Goal: Information Seeking & Learning: Learn about a topic

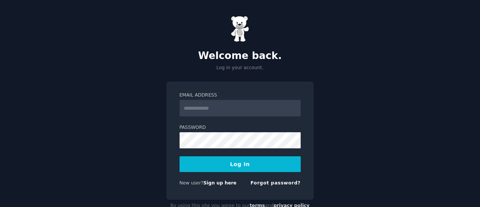
click at [213, 109] on input "Email Address" at bounding box center [239, 108] width 121 height 17
type input "**********"
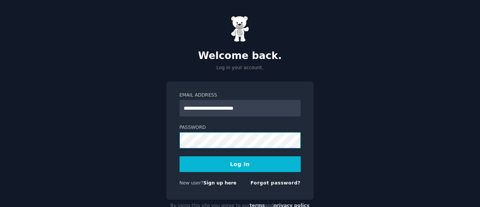
click at [151, 142] on div "**********" at bounding box center [240, 114] width 480 height 228
click at [179, 156] on button "Log In" at bounding box center [239, 164] width 121 height 16
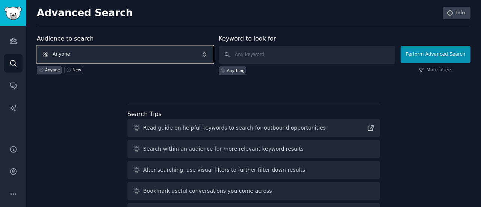
click at [127, 59] on span "Anyone" at bounding box center [125, 54] width 177 height 17
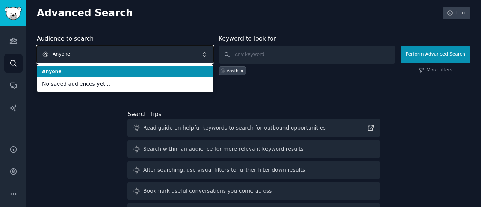
click at [96, 119] on div "Audience to search Anyone Anyone No saved audiences yet... Anyone New Keyword t…" at bounding box center [254, 139] width 434 height 211
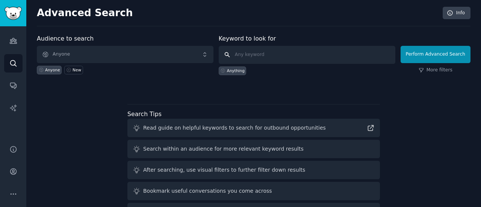
click at [260, 56] on input "text" at bounding box center [307, 55] width 177 height 18
type input "Pg"
click button "Perform Advanced Search" at bounding box center [436, 54] width 70 height 17
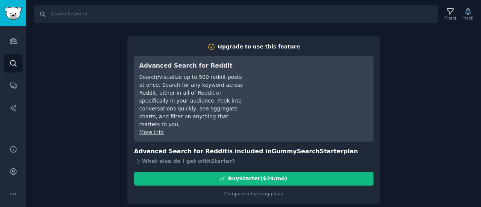
click at [101, 109] on div "Search Filters Track Upgrade to use this feature Advanced Search for Reddit Sea…" at bounding box center [253, 103] width 455 height 207
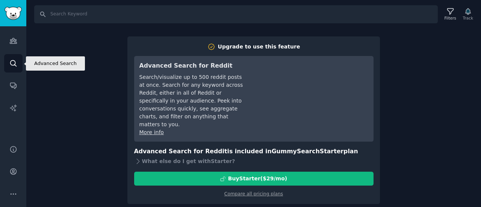
click at [17, 61] on link "Search" at bounding box center [13, 63] width 18 height 18
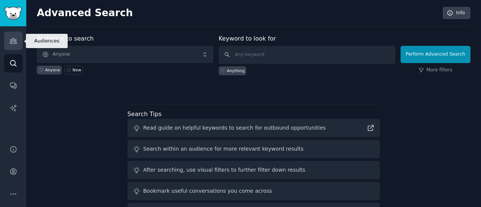
click at [17, 42] on icon "Sidebar" at bounding box center [13, 41] width 8 height 8
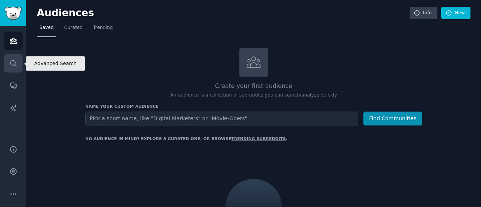
click at [16, 67] on link "Search" at bounding box center [13, 63] width 18 height 18
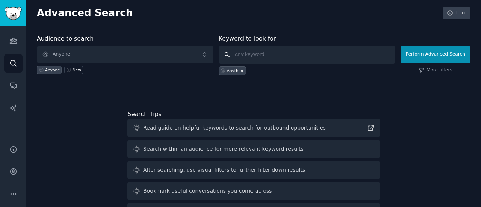
click at [259, 56] on input "text" at bounding box center [307, 55] width 177 height 18
type input "Coliving"
click button "Perform Advanced Search" at bounding box center [436, 54] width 70 height 17
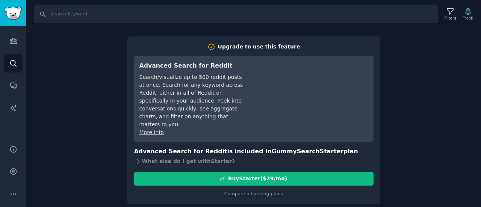
click at [117, 132] on div "Search Filters Track Upgrade to use this feature Advanced Search for Reddit Sea…" at bounding box center [253, 103] width 455 height 207
click at [115, 69] on div "Search Filters Track Upgrade to use this feature Advanced Search for Reddit Sea…" at bounding box center [253, 103] width 455 height 207
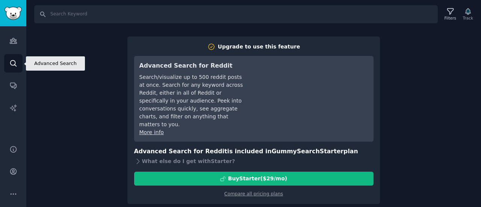
click at [16, 63] on icon "Sidebar" at bounding box center [13, 63] width 8 height 8
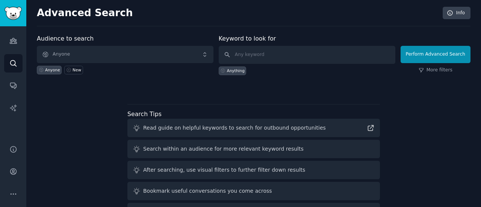
scroll to position [47, 0]
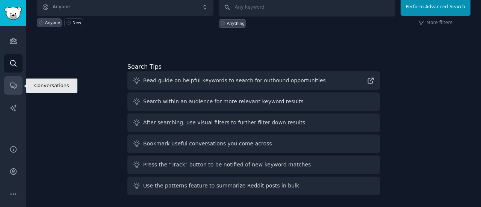
click at [12, 88] on icon "Sidebar" at bounding box center [13, 86] width 8 height 8
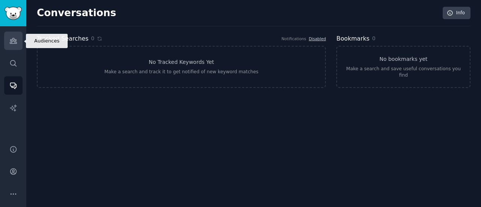
click at [18, 43] on link "Audiences" at bounding box center [13, 41] width 18 height 18
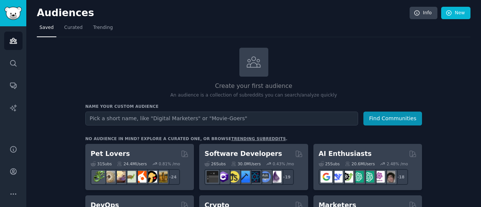
scroll to position [41, 0]
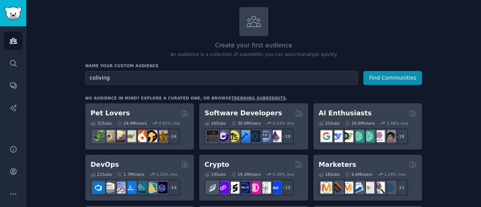
type input "coliving"
click at [364, 71] on button "Find Communities" at bounding box center [393, 78] width 59 height 14
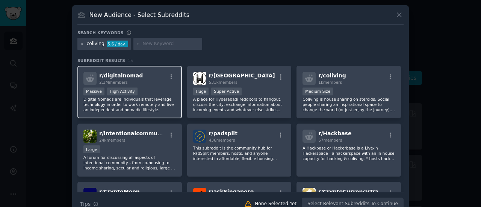
click at [167, 80] on div at bounding box center [171, 78] width 9 height 9
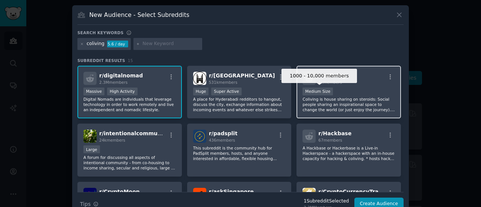
click at [310, 89] on div "Medium Size" at bounding box center [318, 92] width 30 height 8
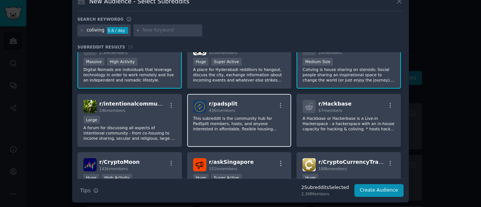
scroll to position [17, 0]
click at [233, 110] on div "r/ padsplit 436 members" at bounding box center [239, 106] width 93 height 13
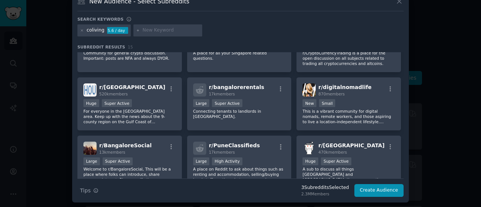
scroll to position [154, 0]
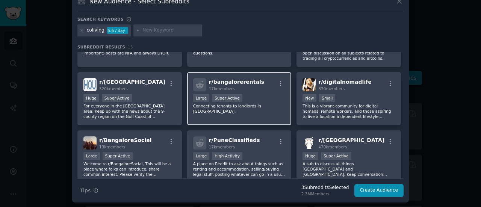
drag, startPoint x: 233, startPoint y: 110, endPoint x: 210, endPoint y: 109, distance: 23.0
click at [210, 109] on div "r/ bangalorerentals 17k members Large Super Active Connecting tenants to landlo…" at bounding box center [239, 98] width 105 height 53
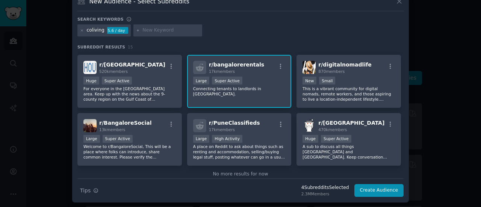
scroll to position [185, 0]
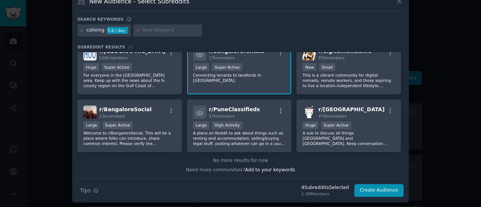
click at [153, 27] on input "text" at bounding box center [171, 30] width 57 height 7
type input "student accomodation"
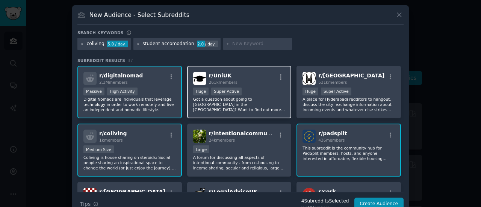
click at [260, 85] on div "r/ UniUK 261k members Huge Super Active Got a question about going to [GEOGRAPH…" at bounding box center [239, 92] width 105 height 53
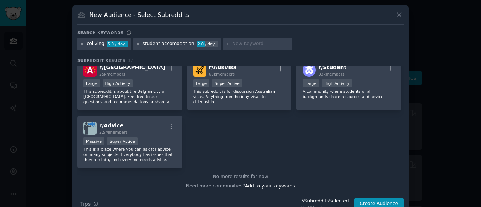
scroll to position [650, 0]
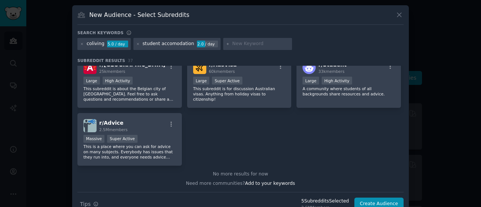
click at [238, 41] on input "text" at bounding box center [260, 44] width 57 height 7
type input "PG"
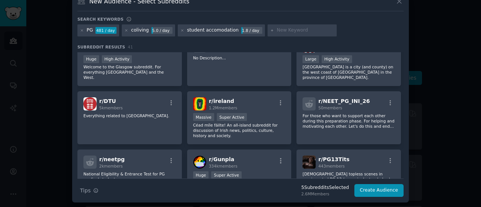
scroll to position [334, 0]
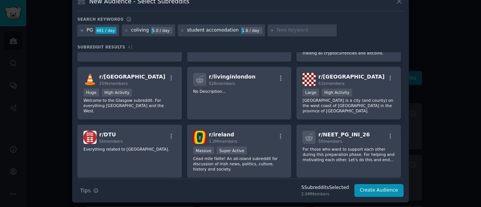
click at [80, 30] on icon at bounding box center [82, 31] width 4 height 4
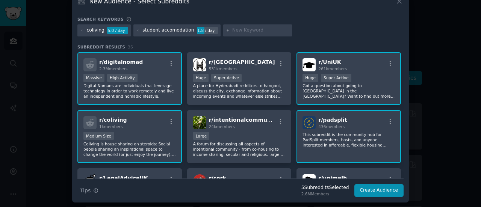
click at [232, 28] on input "text" at bounding box center [260, 30] width 57 height 7
type input "paying guest"
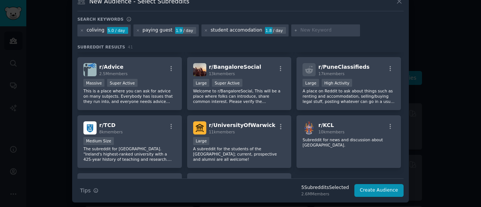
scroll to position [698, 0]
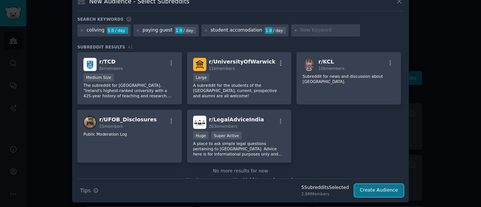
click at [367, 188] on button "Create Audience" at bounding box center [380, 190] width 50 height 13
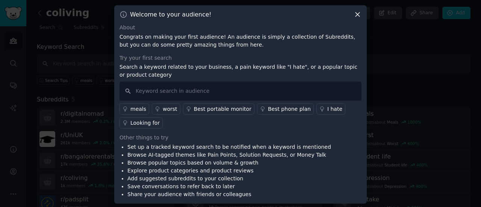
scroll to position [1, 0]
click at [356, 15] on icon at bounding box center [358, 14] width 4 height 4
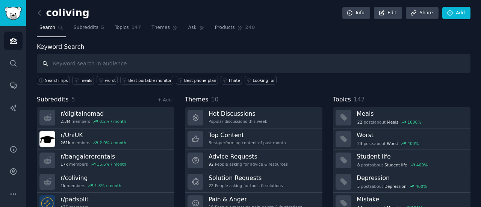
click at [97, 63] on input "text" at bounding box center [254, 63] width 434 height 19
type input "c"
type input "suggest"
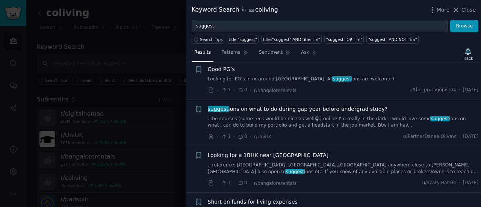
scroll to position [170, 0]
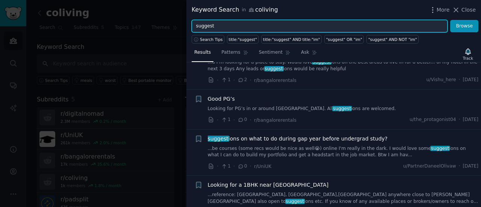
click at [232, 24] on input "suggest" at bounding box center [320, 26] width 256 height 13
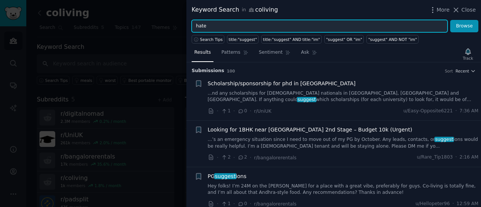
click at [235, 27] on input "hate" at bounding box center [320, 26] width 256 height 13
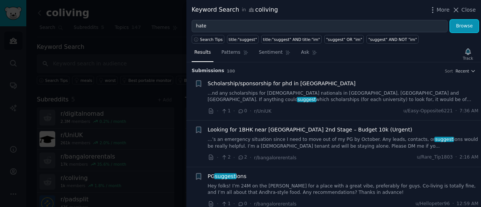
click at [470, 26] on button "Browse" at bounding box center [465, 26] width 28 height 13
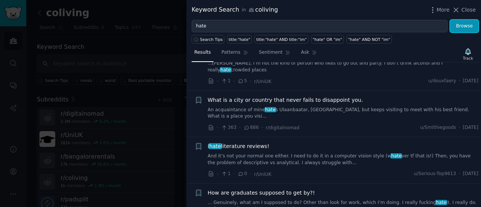
scroll to position [274, 0]
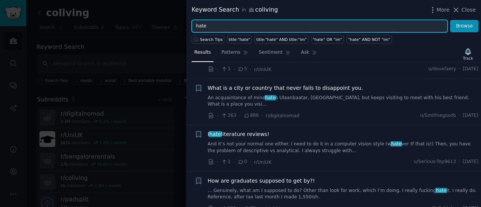
click at [235, 27] on input "hate" at bounding box center [320, 26] width 256 height 13
click at [451, 20] on button "Browse" at bounding box center [465, 26] width 28 height 13
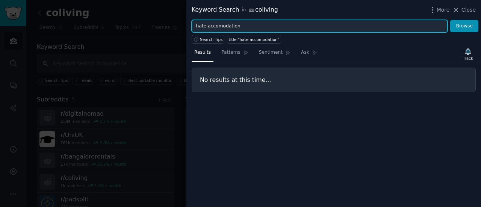
click at [242, 26] on input "hate accomodation" at bounding box center [320, 26] width 256 height 13
click at [451, 20] on button "Browse" at bounding box center [465, 26] width 28 height 13
click at [242, 26] on input "hate my rental" at bounding box center [320, 26] width 256 height 13
click at [451, 20] on button "Browse" at bounding box center [465, 26] width 28 height 13
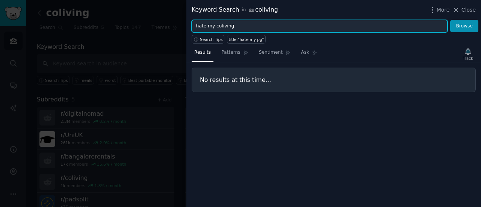
click at [451, 20] on button "Browse" at bounding box center [465, 26] width 28 height 13
click at [244, 24] on input "hate my coliving" at bounding box center [320, 26] width 256 height 13
click at [220, 26] on input "hate my coliving" at bounding box center [320, 26] width 256 height 13
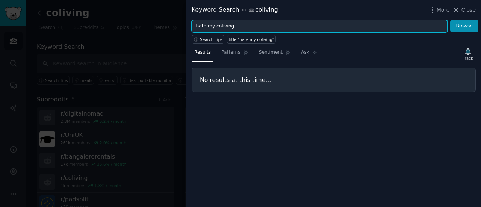
click at [220, 26] on input "hate my coliving" at bounding box center [320, 26] width 256 height 13
type input "hate my"
click at [451, 20] on button "Browse" at bounding box center [465, 26] width 28 height 13
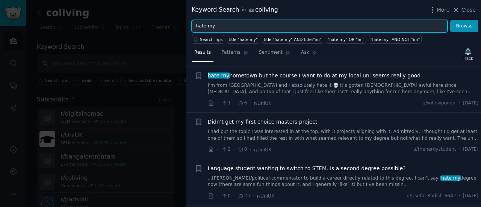
scroll to position [140, 0]
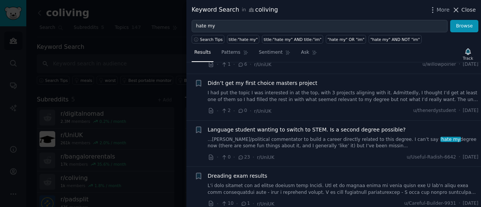
click at [459, 10] on icon at bounding box center [456, 10] width 8 height 8
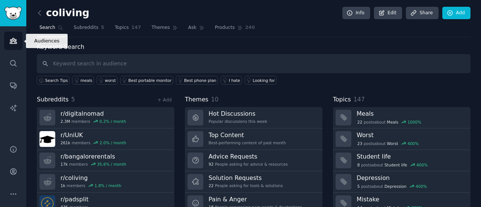
click at [11, 45] on link "Audiences" at bounding box center [13, 41] width 18 height 18
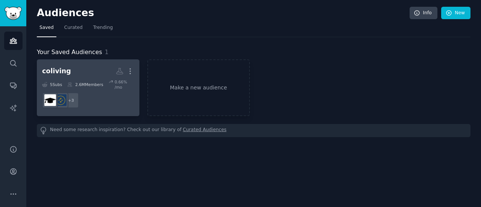
click at [79, 72] on h2 "coliving More" at bounding box center [88, 71] width 92 height 13
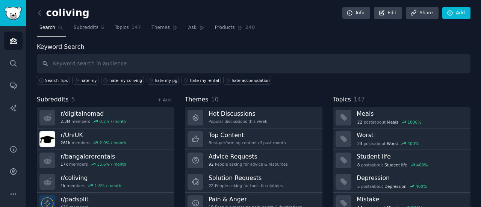
scroll to position [20, 0]
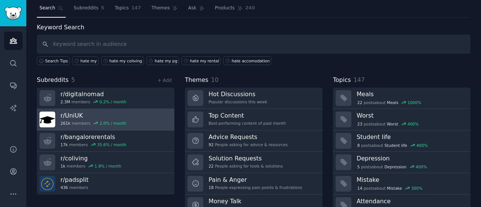
click at [143, 113] on link "r/ UniUK 261k members 2.0 % / month" at bounding box center [106, 119] width 138 height 21
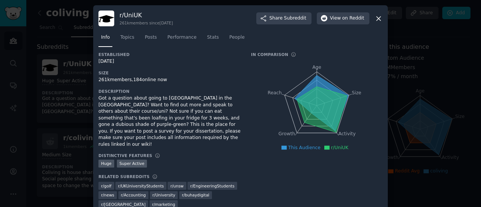
click at [376, 19] on icon at bounding box center [379, 19] width 8 height 8
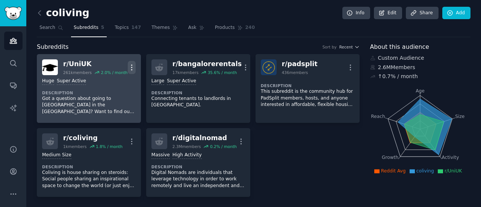
click at [132, 64] on icon "button" at bounding box center [132, 68] width 8 height 8
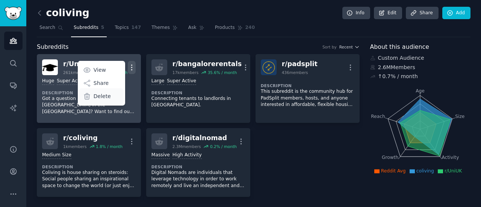
click at [102, 97] on p "Delete" at bounding box center [102, 97] width 17 height 8
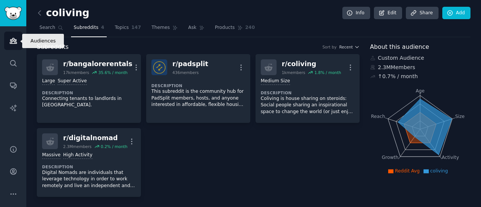
click at [14, 42] on icon "Sidebar" at bounding box center [13, 41] width 8 height 8
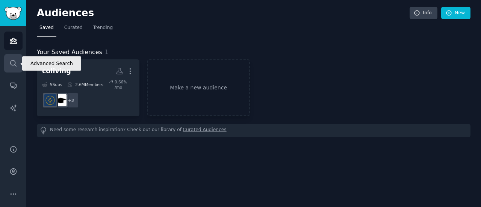
click at [11, 65] on icon "Sidebar" at bounding box center [13, 63] width 8 height 8
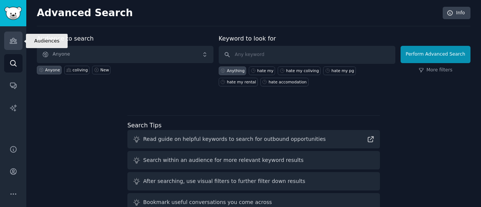
click at [12, 44] on icon "Sidebar" at bounding box center [13, 41] width 8 height 8
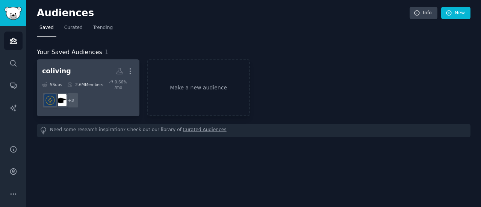
click at [70, 64] on link "coliving More 5 Sub s 2.6M Members 0.66 % /mo + 3" at bounding box center [88, 87] width 103 height 57
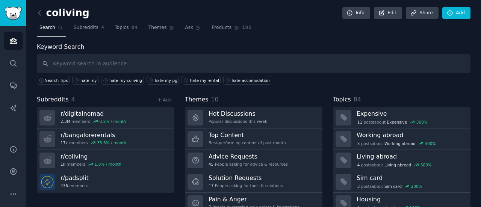
click at [166, 64] on input "text" at bounding box center [254, 63] width 434 height 19
type input "hate"
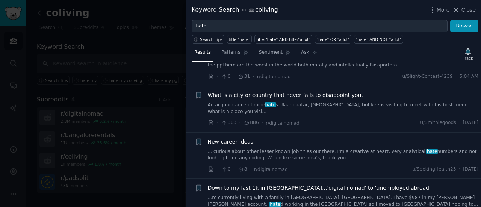
scroll to position [69, 0]
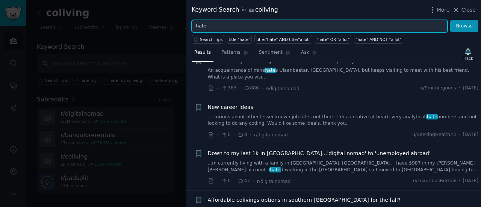
click at [250, 30] on input "hate" at bounding box center [320, 26] width 256 height 13
type input "hate my"
click at [451, 20] on button "Browse" at bounding box center [465, 26] width 28 height 13
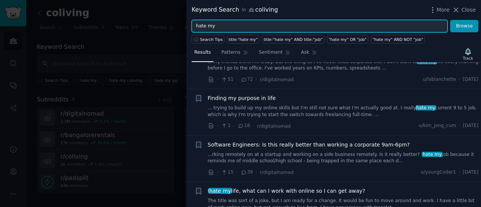
scroll to position [654, 0]
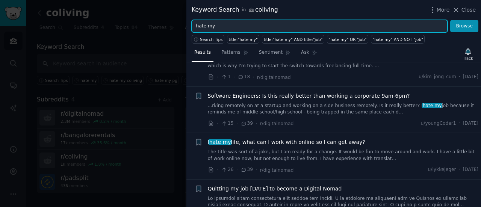
click at [293, 25] on input "hate my" at bounding box center [320, 26] width 256 height 13
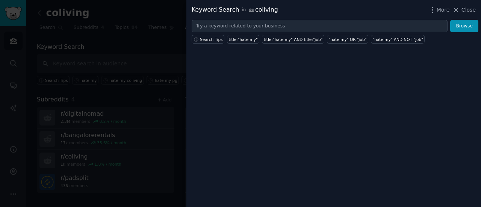
click at [133, 40] on div at bounding box center [240, 103] width 481 height 207
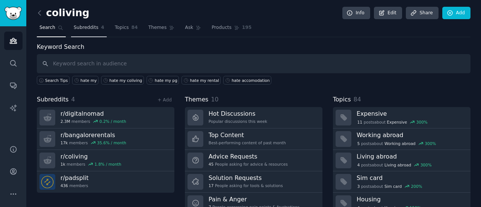
click at [80, 29] on span "Subreddits" at bounding box center [86, 27] width 25 height 7
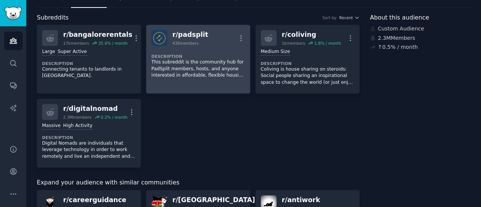
scroll to position [4, 0]
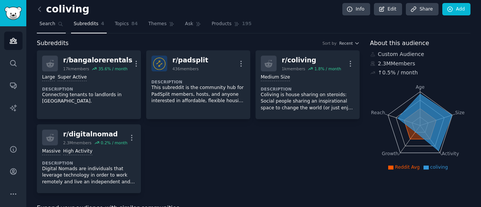
click at [53, 25] on span "Search" at bounding box center [47, 24] width 16 height 7
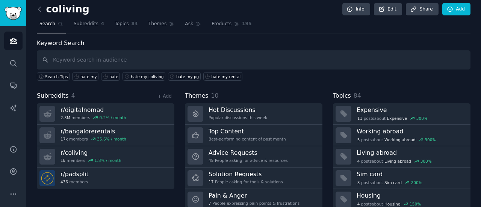
click at [102, 57] on input "text" at bounding box center [254, 59] width 434 height 19
type input "india"
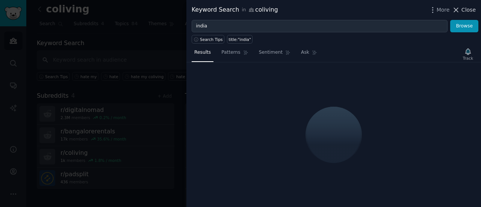
click at [462, 11] on button "Close" at bounding box center [464, 10] width 24 height 8
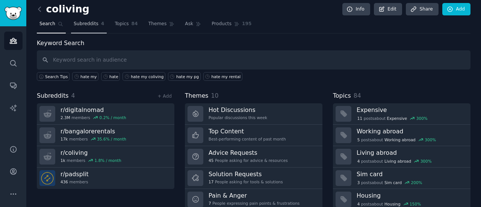
click at [90, 21] on span "Subreddits" at bounding box center [86, 24] width 25 height 7
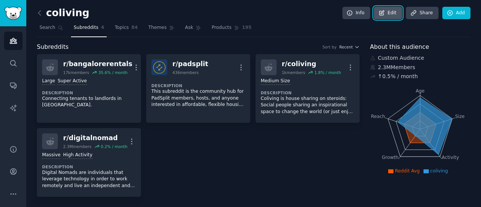
click at [382, 10] on icon at bounding box center [382, 13] width 7 height 7
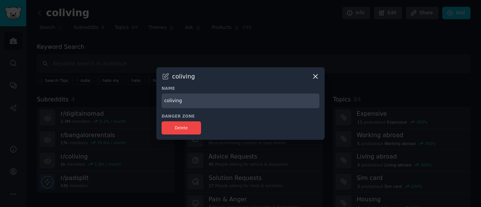
click at [312, 75] on icon at bounding box center [316, 77] width 8 height 8
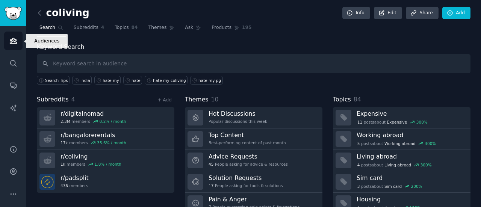
click at [12, 43] on icon "Sidebar" at bounding box center [13, 40] width 7 height 5
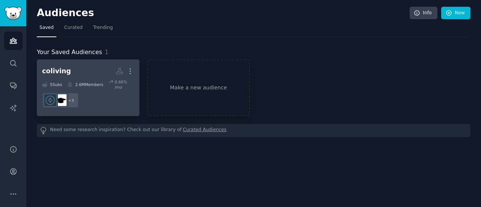
click at [73, 74] on h2 "coliving More" at bounding box center [88, 71] width 92 height 13
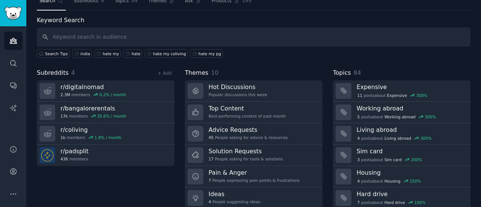
scroll to position [27, 0]
click at [165, 71] on link "+ Add" at bounding box center [165, 72] width 14 height 5
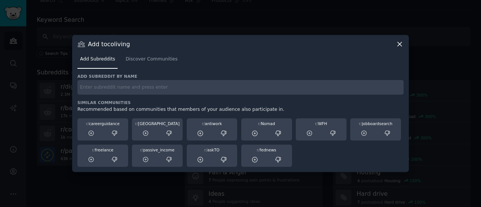
click at [136, 90] on input "text" at bounding box center [240, 87] width 326 height 15
type input "india"
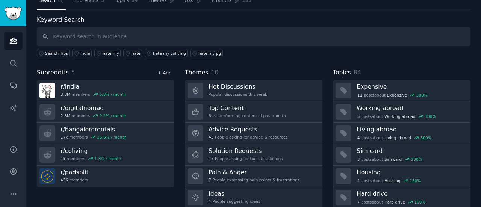
click at [169, 72] on link "+ Add" at bounding box center [165, 72] width 14 height 5
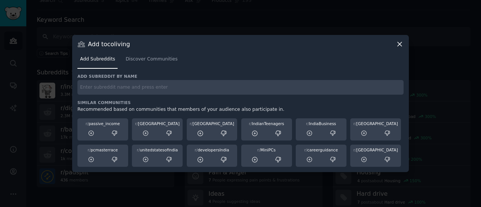
click at [147, 87] on input "text" at bounding box center [240, 87] width 326 height 15
paste input "r/[GEOGRAPHIC_DATA], r/[GEOGRAPHIC_DATA], [GEOGRAPHIC_DATA]/[GEOGRAPHIC_DATA], …"
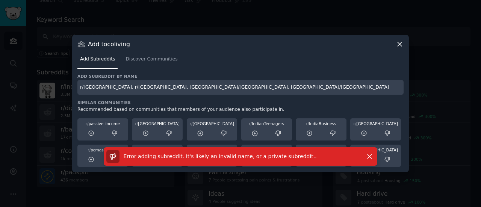
drag, startPoint x: 166, startPoint y: 88, endPoint x: 105, endPoint y: 88, distance: 60.9
click at [105, 88] on input "r/[GEOGRAPHIC_DATA], r/[GEOGRAPHIC_DATA], [GEOGRAPHIC_DATA]/[GEOGRAPHIC_DATA], …" at bounding box center [240, 87] width 326 height 15
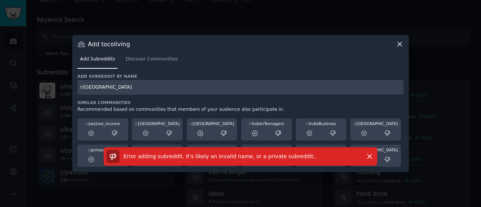
type input "r/[GEOGRAPHIC_DATA]"
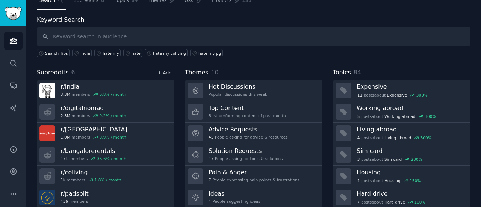
click at [165, 71] on link "+ Add" at bounding box center [165, 72] width 14 height 5
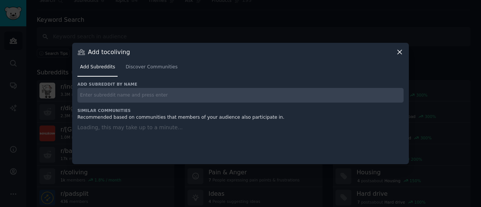
click at [135, 93] on input "text" at bounding box center [240, 95] width 326 height 15
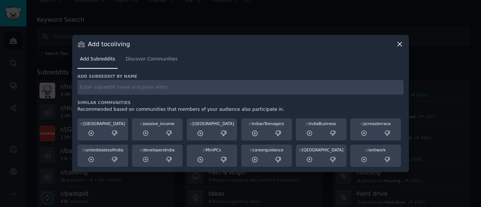
paste input "r/[GEOGRAPHIC_DATA], r/[GEOGRAPHIC_DATA], r/[GEOGRAPHIC_DATA]"
drag, startPoint x: 141, startPoint y: 91, endPoint x: 96, endPoint y: 86, distance: 45.4
click at [96, 86] on input "r/[GEOGRAPHIC_DATA], r/[GEOGRAPHIC_DATA], r/[GEOGRAPHIC_DATA]" at bounding box center [240, 87] width 326 height 15
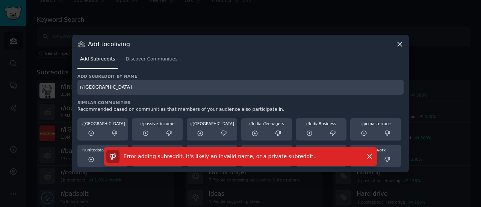
click at [112, 87] on input "r/[GEOGRAPHIC_DATA]" at bounding box center [240, 87] width 326 height 15
type input "r"
paste input "r/[GEOGRAPHIC_DATA], r/[GEOGRAPHIC_DATA]"
drag, startPoint x: 131, startPoint y: 88, endPoint x: 102, endPoint y: 90, distance: 29.0
click at [102, 90] on input "r/[GEOGRAPHIC_DATA], r/[GEOGRAPHIC_DATA]" at bounding box center [240, 87] width 326 height 15
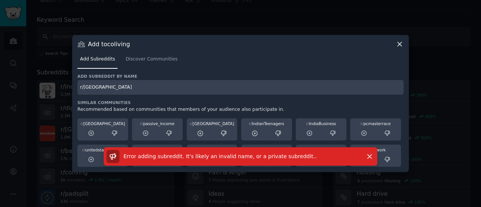
click at [118, 88] on input "r/[GEOGRAPHIC_DATA]" at bounding box center [240, 87] width 326 height 15
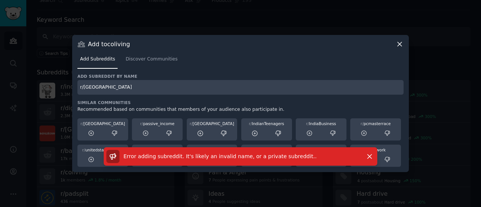
click at [118, 88] on input "r/[GEOGRAPHIC_DATA]" at bounding box center [240, 87] width 326 height 15
type input "[GEOGRAPHIC_DATA]"
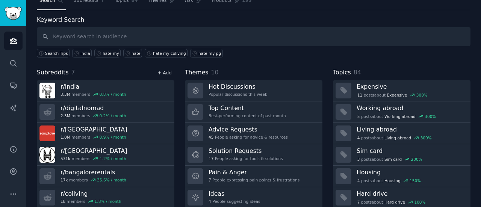
click at [169, 70] on link "+ Add" at bounding box center [165, 72] width 14 height 5
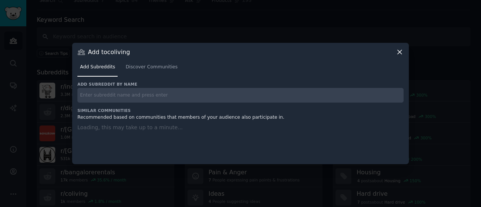
click at [175, 93] on input "text" at bounding box center [240, 95] width 326 height 15
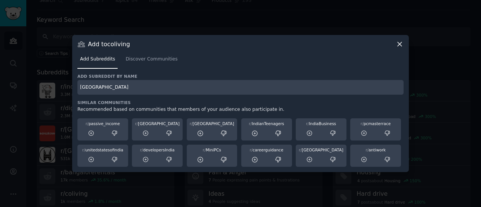
type input "[GEOGRAPHIC_DATA]"
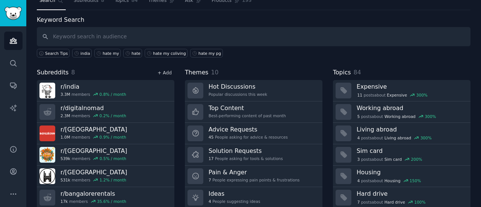
click at [165, 73] on link "+ Add" at bounding box center [165, 72] width 14 height 5
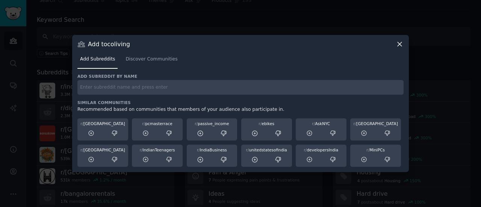
click at [151, 88] on input "text" at bounding box center [240, 87] width 326 height 15
type input "[GEOGRAPHIC_DATA]"
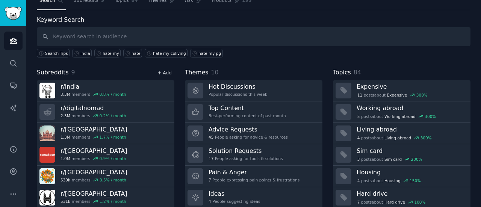
click at [164, 72] on link "+ Add" at bounding box center [165, 72] width 14 height 5
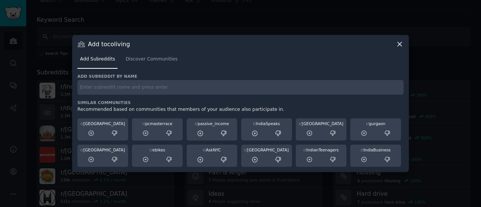
click at [126, 94] on input "text" at bounding box center [240, 87] width 326 height 15
click at [99, 124] on div "r/ [GEOGRAPHIC_DATA]" at bounding box center [103, 123] width 46 height 5
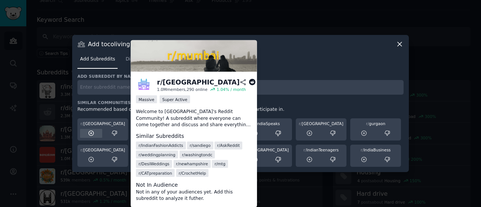
click at [89, 136] on icon at bounding box center [91, 133] width 7 height 7
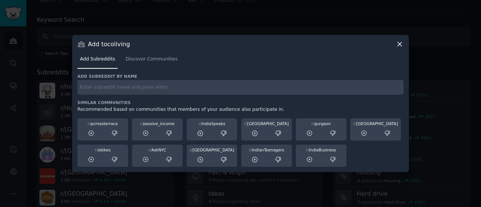
click at [158, 84] on input "text" at bounding box center [240, 87] width 326 height 15
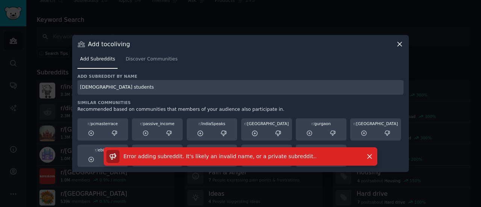
click at [94, 88] on input "[DEMOGRAPHIC_DATA] students" at bounding box center [240, 87] width 326 height 15
type input "[DEMOGRAPHIC_DATA]"
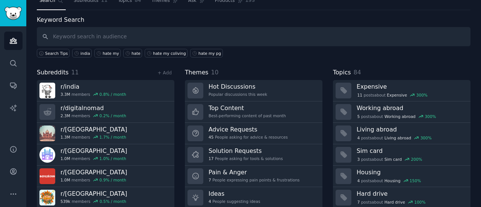
scroll to position [50, 0]
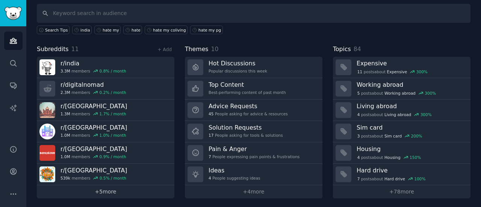
click at [107, 190] on link "+ 5 more" at bounding box center [106, 191] width 138 height 13
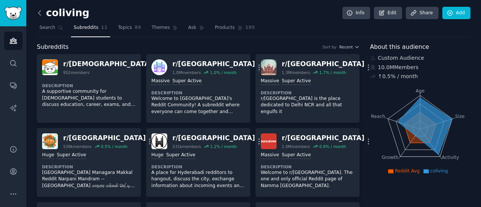
click at [40, 14] on icon at bounding box center [40, 13] width 8 height 8
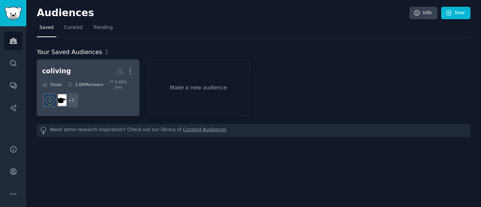
click at [100, 64] on link "coliving More 5 Sub s 2.6M Members 0.66 % /mo + 3" at bounding box center [88, 87] width 103 height 57
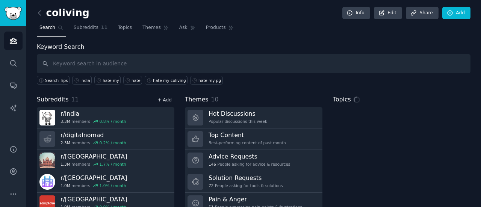
click at [170, 100] on link "+ Add" at bounding box center [165, 99] width 14 height 5
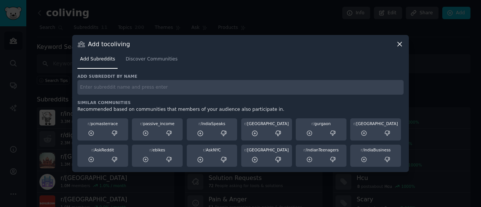
click at [158, 100] on h3 "Similar Communities" at bounding box center [240, 102] width 326 height 5
click at [153, 88] on input "text" at bounding box center [240, 87] width 326 height 15
type input "studyabroad"
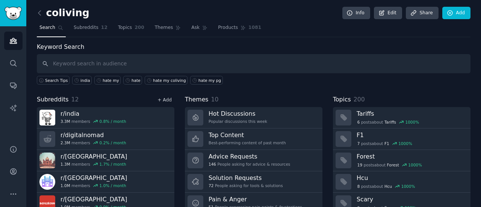
click at [161, 97] on link "+ Add" at bounding box center [165, 99] width 14 height 5
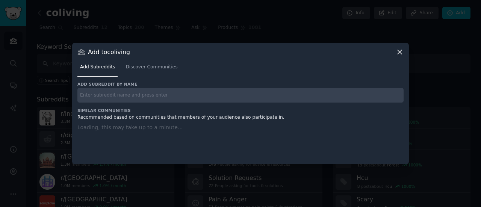
click at [155, 100] on input "text" at bounding box center [240, 95] width 326 height 15
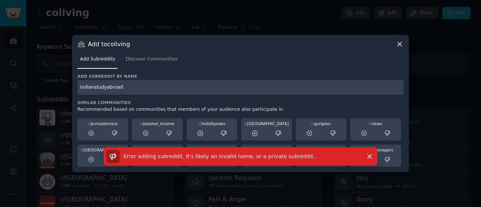
click at [137, 88] on input "indianstudyabroad" at bounding box center [240, 87] width 326 height 15
type input "indians_studyabroad"
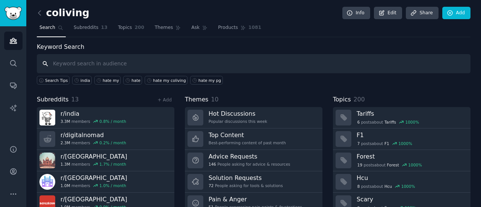
click at [107, 59] on input "text" at bounding box center [254, 63] width 434 height 19
click at [163, 100] on link "+ Add" at bounding box center [165, 99] width 14 height 5
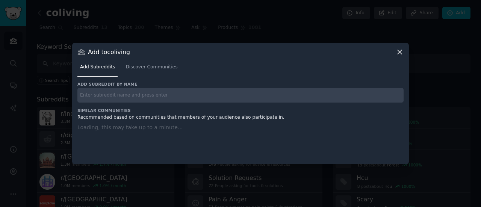
click at [154, 95] on input "text" at bounding box center [240, 95] width 326 height 15
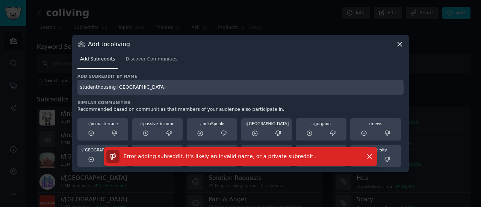
click at [111, 87] on input "studenthousing [GEOGRAPHIC_DATA]" at bounding box center [240, 87] width 326 height 15
type input "studenthousinguk"
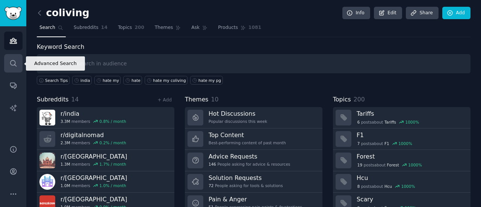
click at [18, 61] on link "Search" at bounding box center [13, 63] width 18 height 18
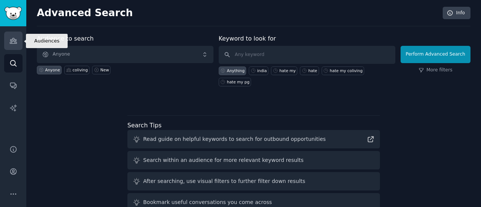
click at [16, 39] on icon "Sidebar" at bounding box center [13, 40] width 7 height 5
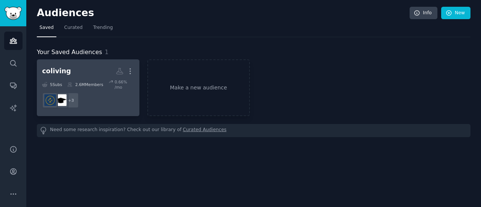
click at [71, 70] on h2 "coliving More" at bounding box center [88, 71] width 92 height 13
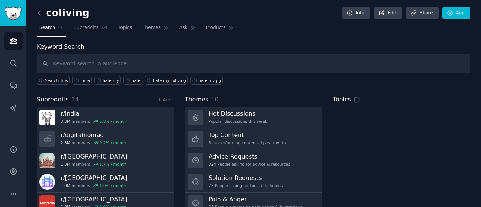
click at [154, 61] on input "text" at bounding box center [254, 63] width 434 height 19
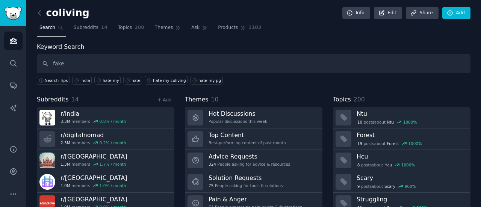
type input "fake"
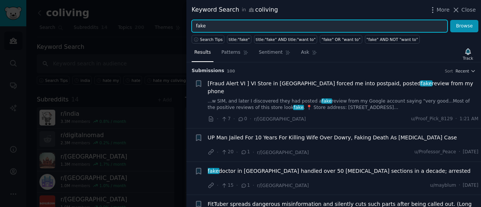
click at [235, 25] on input "fake" at bounding box center [320, 26] width 256 height 13
click at [451, 20] on button "Browse" at bounding box center [465, 26] width 28 height 13
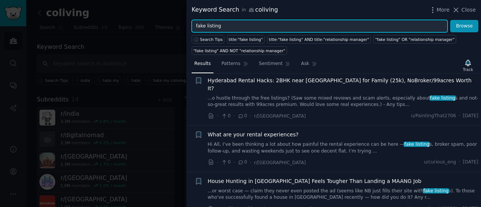
scroll to position [274, 0]
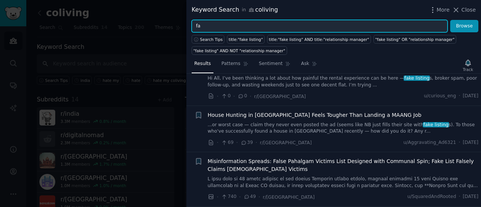
type input "f"
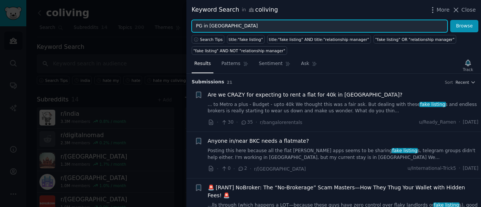
type input "PG in [GEOGRAPHIC_DATA]"
click at [451, 20] on button "Browse" at bounding box center [465, 26] width 28 height 13
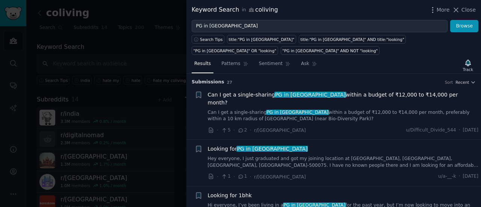
click at [247, 109] on link "Can I get a single-sharing PG in [GEOGRAPHIC_DATA] within a budget of ₹12,000 t…" at bounding box center [343, 115] width 271 height 13
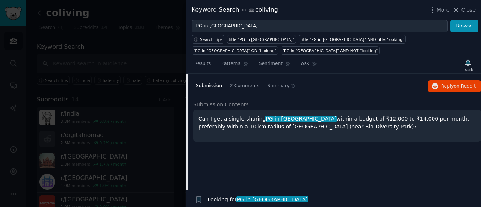
scroll to position [57, 0]
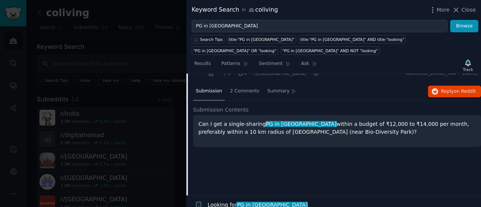
click at [331, 120] on p "Can I get a single-sharing PG in [GEOGRAPHIC_DATA] within a budget of ₹12,000 t…" at bounding box center [338, 128] width 278 height 16
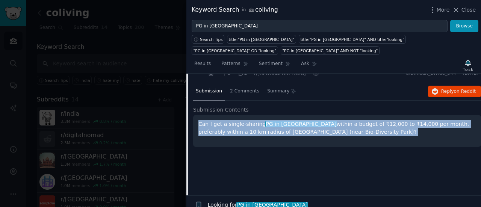
click at [331, 120] on p "Can I get a single-sharing PG in [GEOGRAPHIC_DATA] within a budget of ₹12,000 t…" at bounding box center [338, 128] width 278 height 16
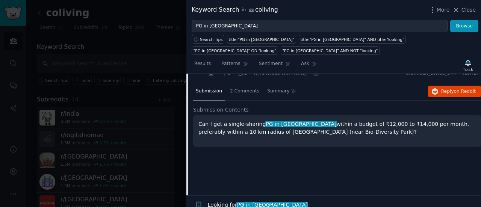
click at [121, 53] on div at bounding box center [240, 103] width 481 height 207
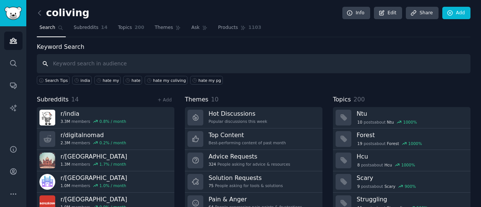
click at [121, 61] on input "text" at bounding box center [254, 63] width 434 height 19
type input "PG in [GEOGRAPHIC_DATA]"
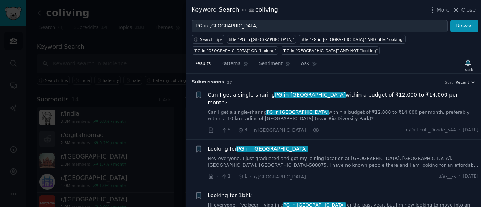
scroll to position [41, 0]
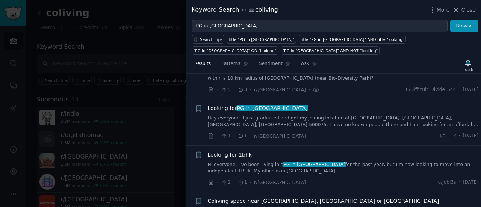
click at [285, 105] on div "Looking for PG in [GEOGRAPHIC_DATA]" at bounding box center [343, 109] width 271 height 8
click at [224, 105] on span "Looking for PG in [GEOGRAPHIC_DATA]" at bounding box center [258, 109] width 100 height 8
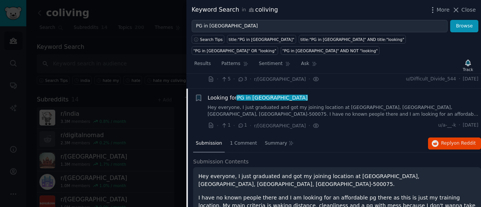
scroll to position [108, 0]
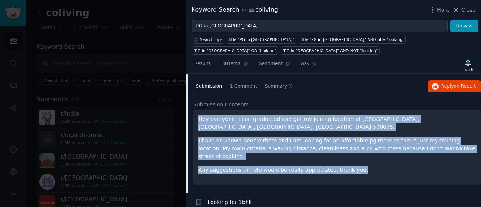
drag, startPoint x: 198, startPoint y: 109, endPoint x: 351, endPoint y: 164, distance: 161.9
click at [351, 164] on div "Hey everyone, I just graduated and got my joining location at [GEOGRAPHIC_DATA]…" at bounding box center [337, 147] width 288 height 75
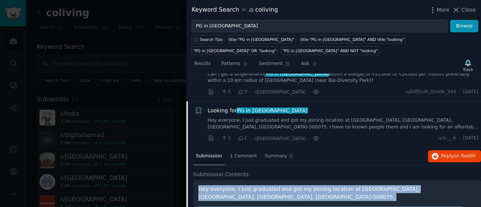
scroll to position [38, 0]
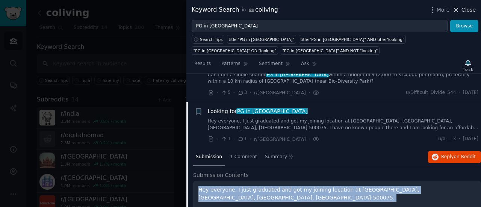
click at [470, 12] on span "Close" at bounding box center [469, 10] width 14 height 8
